Goal: Navigation & Orientation: Understand site structure

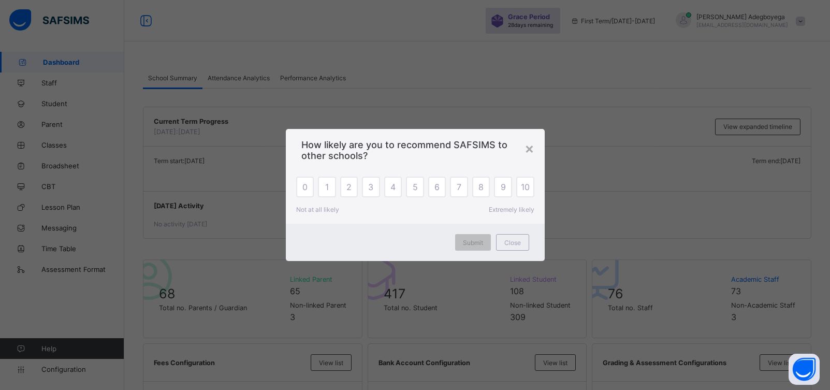
click at [515, 243] on span "Close" at bounding box center [512, 243] width 17 height 8
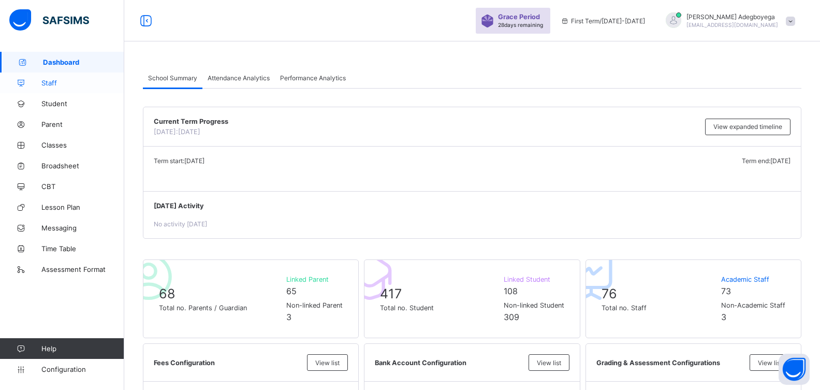
click at [65, 84] on span "Staff" at bounding box center [82, 83] width 83 height 8
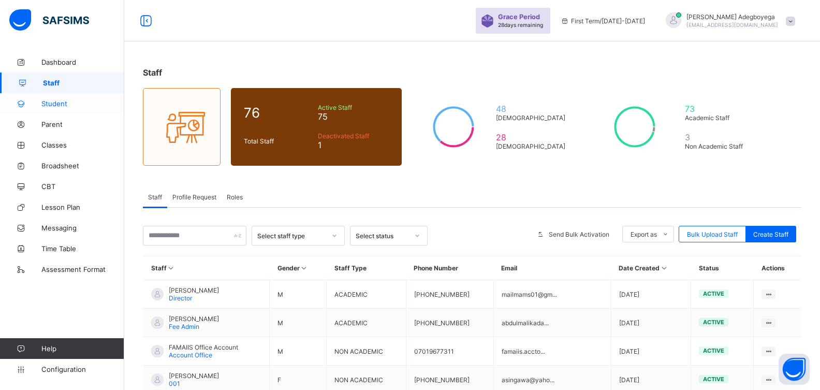
click at [60, 102] on span "Student" at bounding box center [82, 103] width 83 height 8
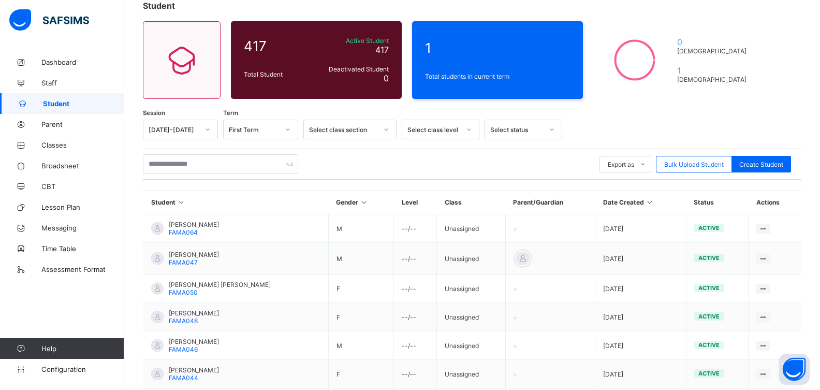
scroll to position [51, 0]
